Goal: Task Accomplishment & Management: Manage account settings

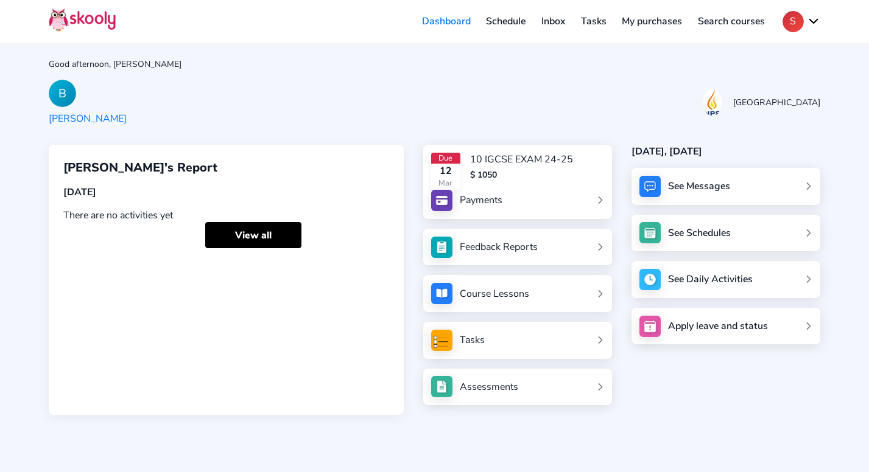
click at [798, 25] on button "S" at bounding box center [801, 21] width 38 height 21
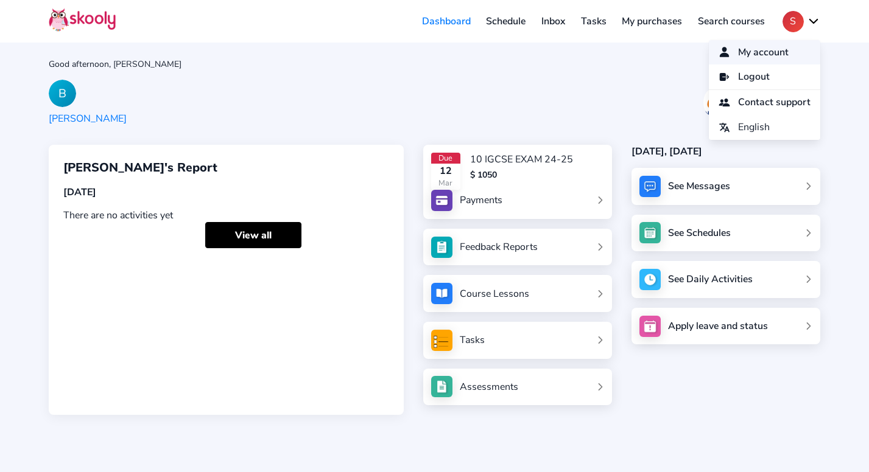
click at [774, 50] on span "My account" at bounding box center [763, 53] width 51 height 18
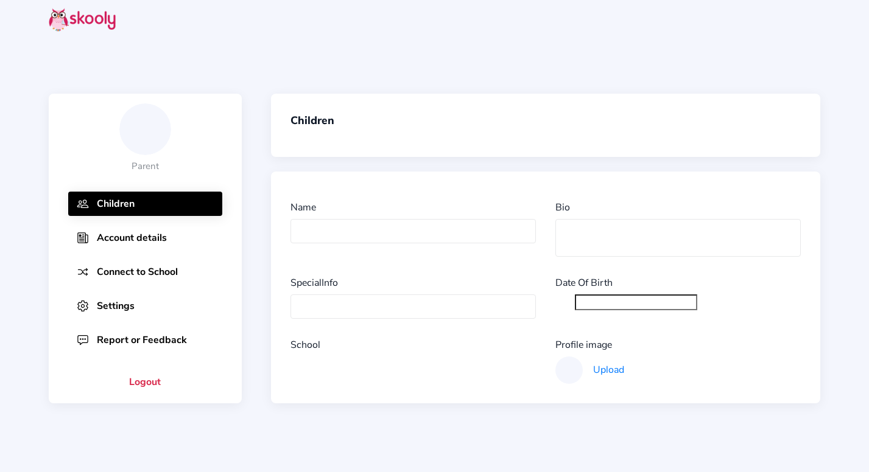
type input "[PERSON_NAME]"
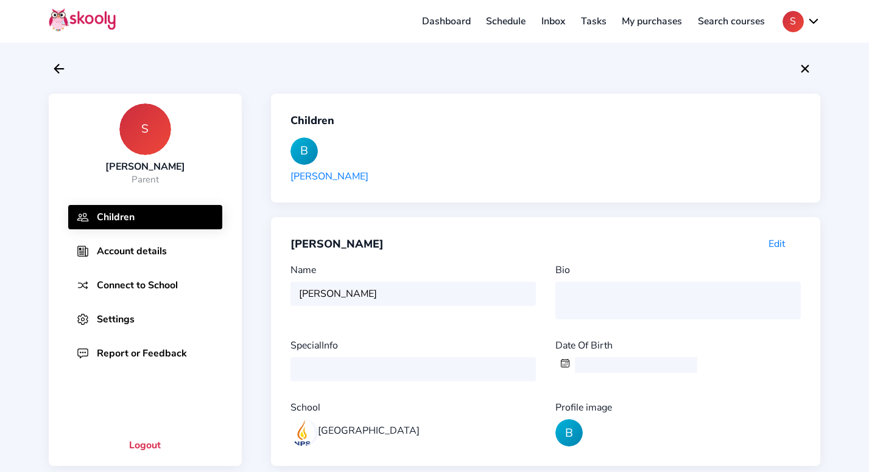
click at [319, 172] on div "[PERSON_NAME]" at bounding box center [329, 176] width 78 height 13
click at [308, 161] on div "B" at bounding box center [303, 151] width 27 height 27
click at [310, 171] on div "[PERSON_NAME]" at bounding box center [329, 176] width 78 height 13
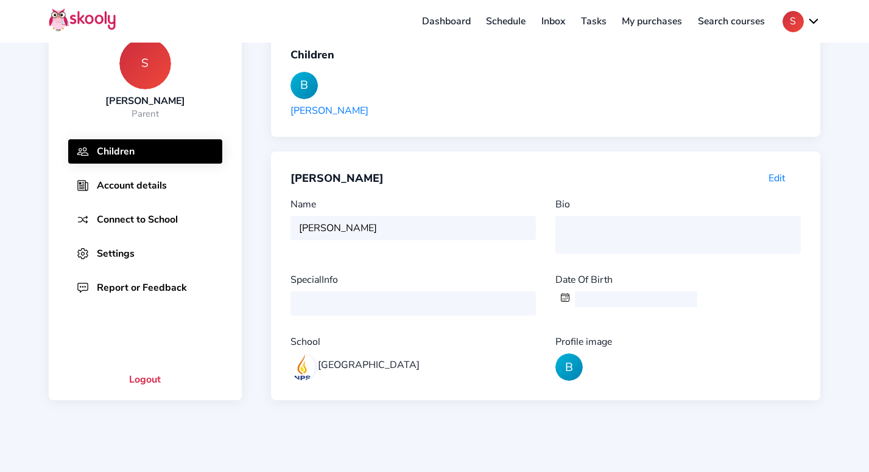
scroll to position [102, 0]
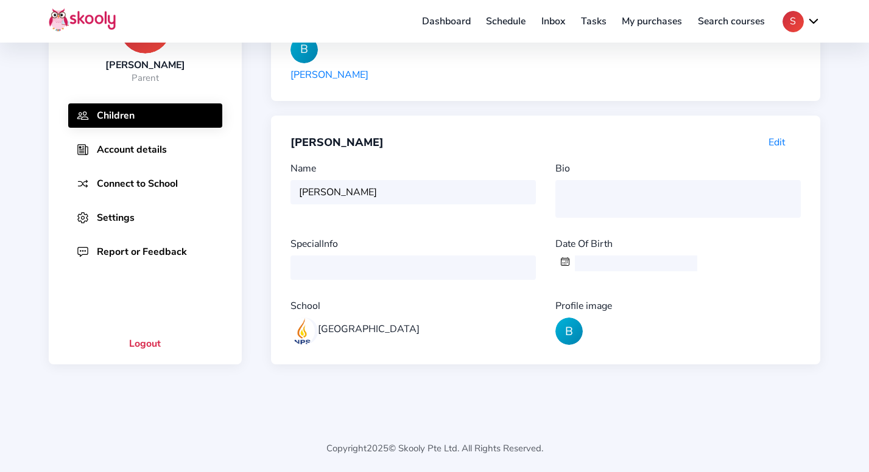
click at [451, 255] on div "SpecialInfo" at bounding box center [417, 258] width 255 height 43
click at [448, 264] on div "SpecialInfo" at bounding box center [417, 258] width 255 height 43
click at [150, 149] on button "Account details" at bounding box center [145, 150] width 154 height 24
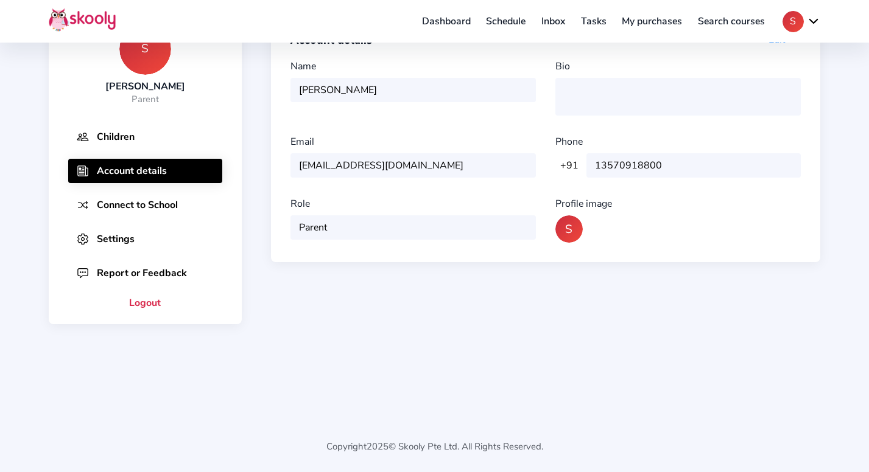
scroll to position [0, 0]
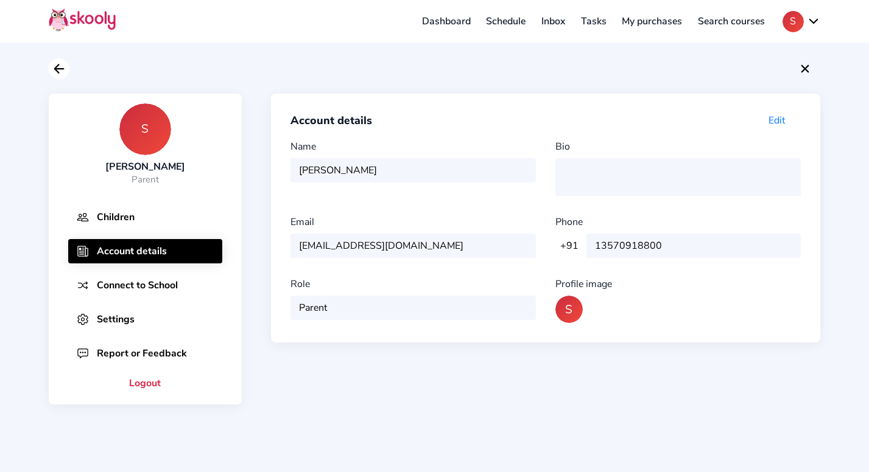
click at [64, 71] on icon "Arrow Back" at bounding box center [59, 68] width 15 height 15
